Goal: Transaction & Acquisition: Purchase product/service

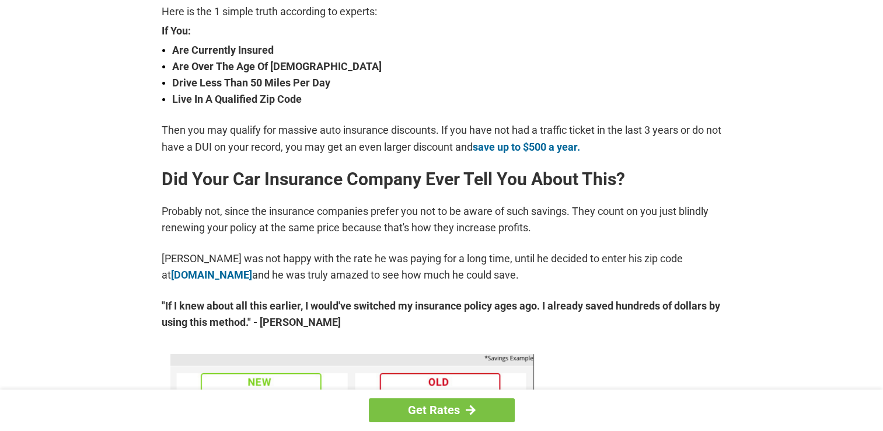
scroll to position [419, 0]
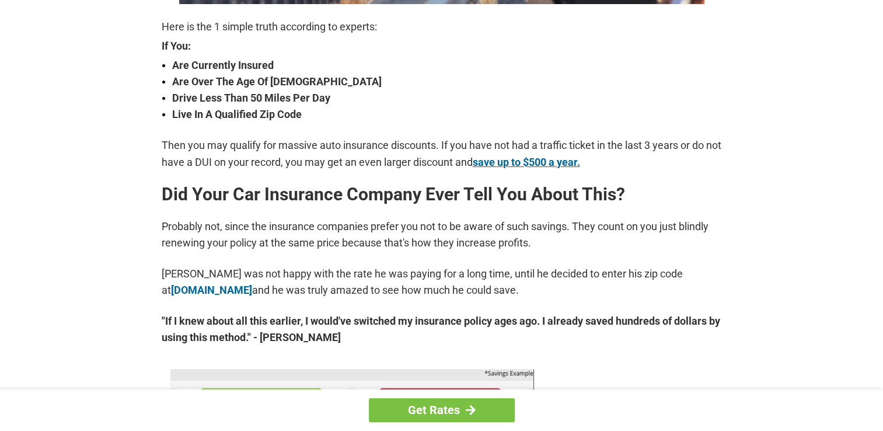
click at [562, 156] on link "save up to $500 a year." at bounding box center [526, 162] width 107 height 12
